Goal: Transaction & Acquisition: Obtain resource

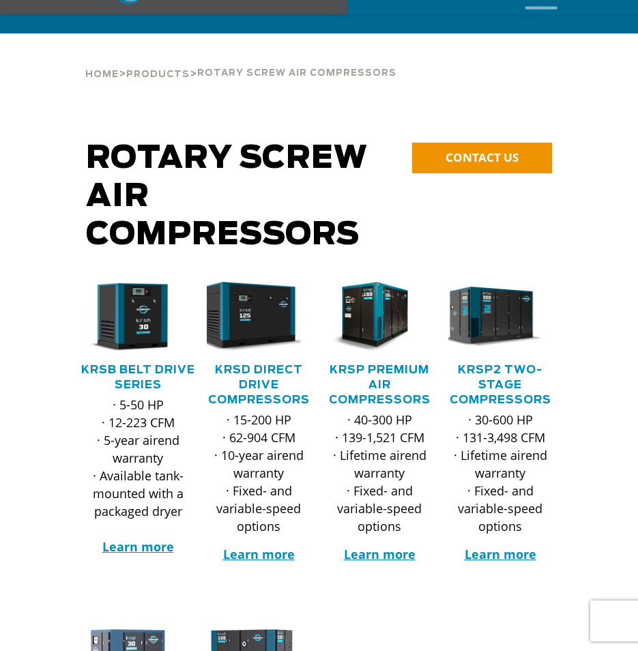
scroll to position [91, 0]
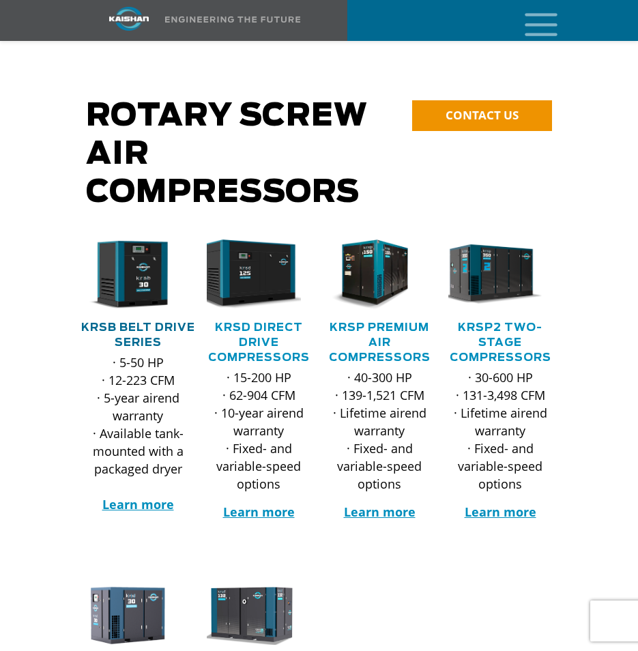
click at [140, 322] on link "KRSB Belt Drive Series" at bounding box center [138, 335] width 114 height 26
click at [121, 322] on link "KRSB Belt Drive Series" at bounding box center [138, 335] width 114 height 26
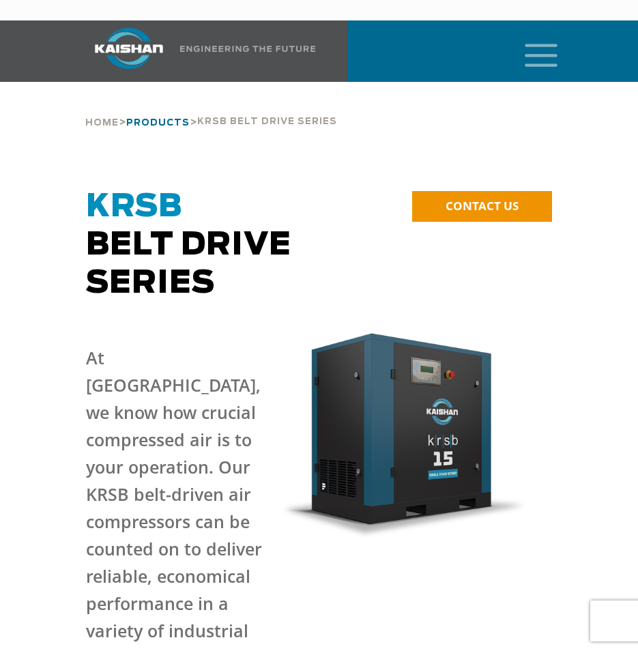
click at [179, 119] on span "Products" at bounding box center [157, 123] width 63 height 9
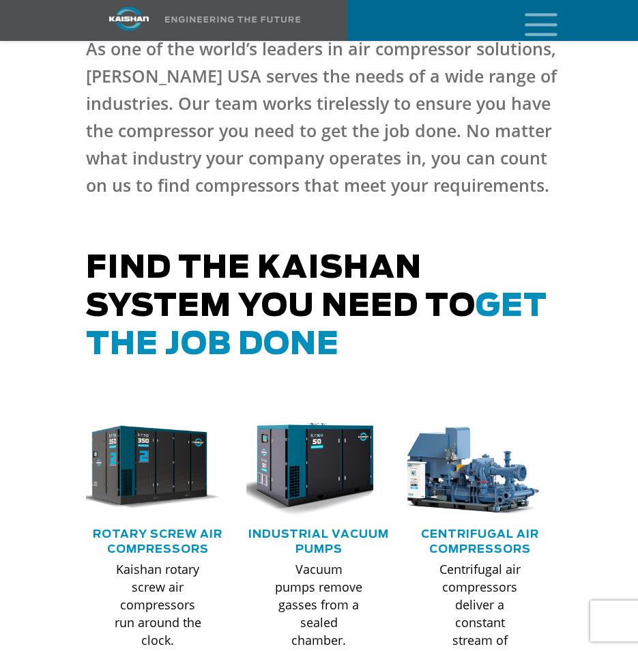
scroll to position [273, 0]
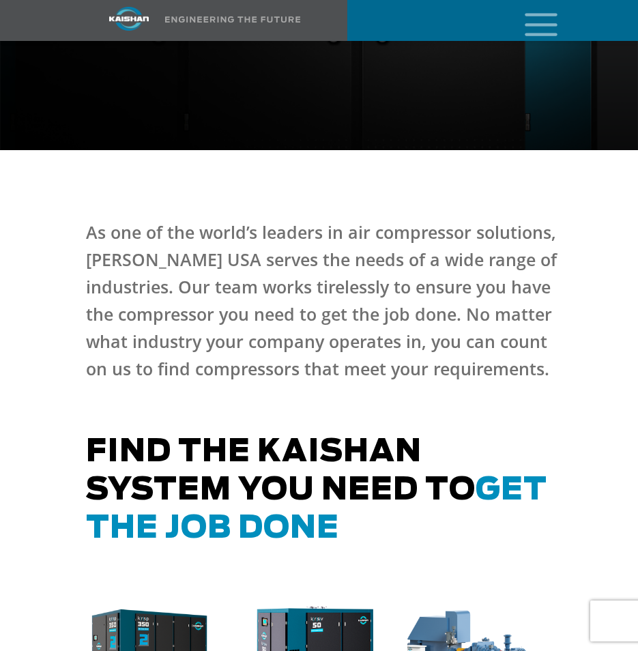
click at [545, 28] on icon "mobile menu" at bounding box center [541, 23] width 44 height 42
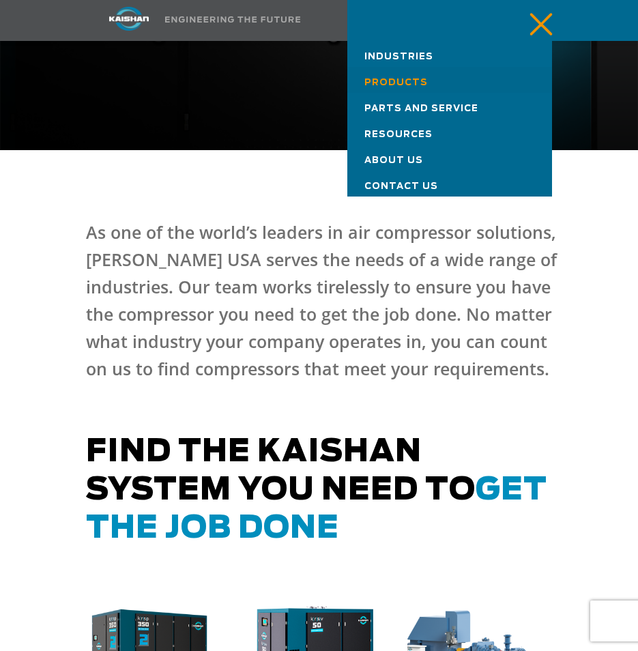
click at [390, 81] on span "Products" at bounding box center [395, 82] width 63 height 9
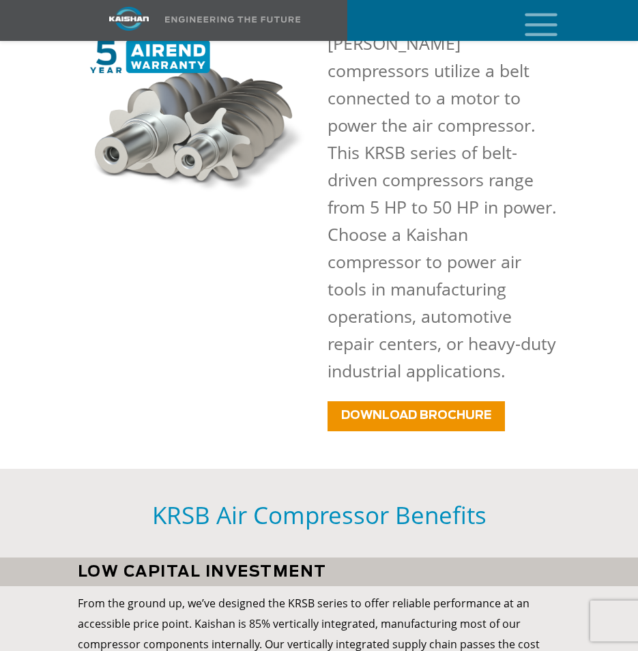
scroll to position [1045, 0]
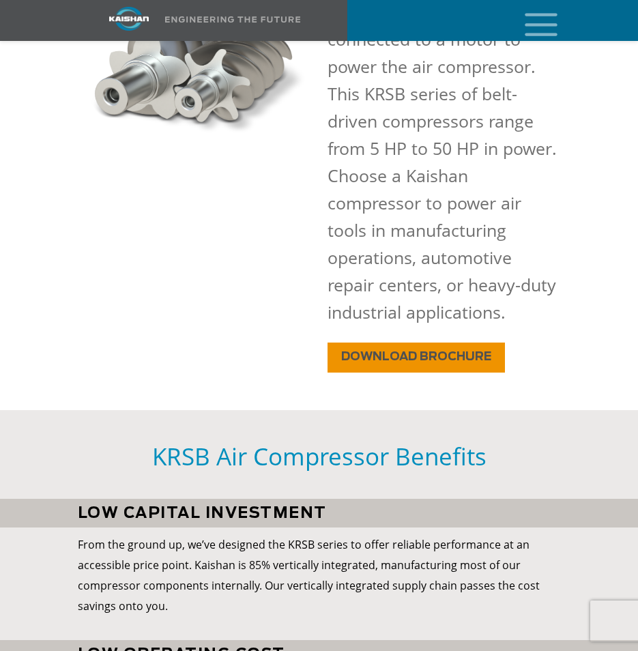
drag, startPoint x: 394, startPoint y: 277, endPoint x: 409, endPoint y: 279, distance: 15.1
click at [394, 351] on span "DOWNLOAD BROCHURE" at bounding box center [416, 357] width 150 height 12
